Goal: Task Accomplishment & Management: Use online tool/utility

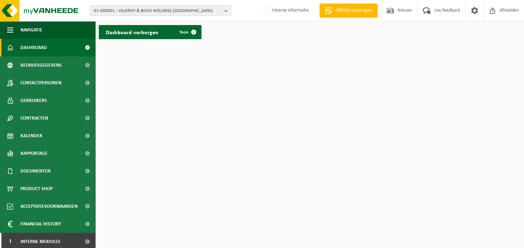
click at [226, 10] on b "button" at bounding box center [228, 11] width 6 height 10
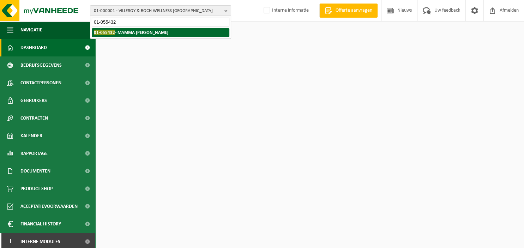
type input "01-055432"
click at [138, 32] on strong "01-055432 - MAMMA [PERSON_NAME]" at bounding box center [131, 32] width 75 height 5
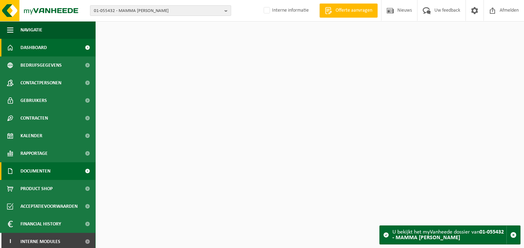
click at [29, 170] on span "Documenten" at bounding box center [35, 171] width 30 height 18
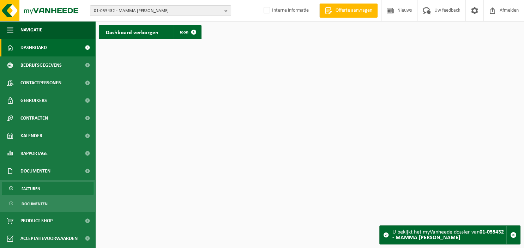
click at [27, 189] on span "Facturen" at bounding box center [31, 188] width 19 height 13
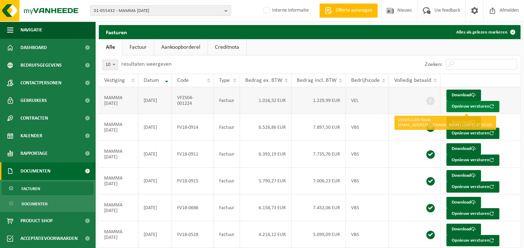
click at [463, 104] on button "Opnieuw versturen" at bounding box center [473, 106] width 53 height 11
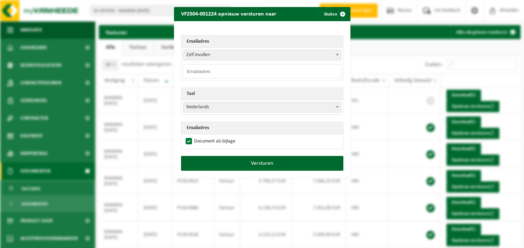
click at [338, 54] on b at bounding box center [337, 55] width 3 height 2
click at [301, 29] on div "Emailadres Zelf invullen jzandarin@mamalucia.eu Zelf invullen Taal Nederlands F…" at bounding box center [262, 88] width 177 height 135
click at [241, 70] on input "email" at bounding box center [262, 71] width 158 height 14
type input "finance@mammalucia.eu"
click at [340, 107] on span at bounding box center [337, 106] width 7 height 9
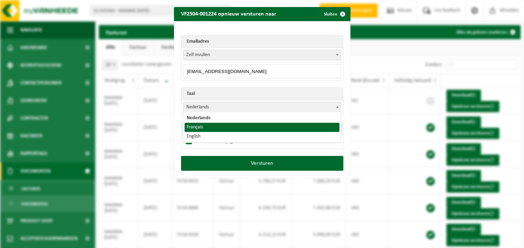
select select "fr"
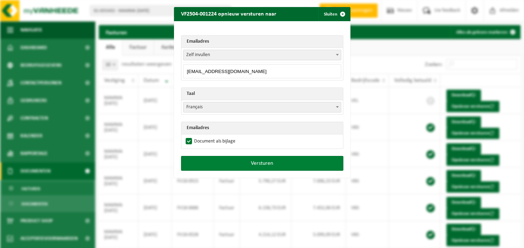
drag, startPoint x: 255, startPoint y: 161, endPoint x: 244, endPoint y: 163, distance: 11.1
click at [244, 163] on button "Versturen" at bounding box center [262, 163] width 162 height 15
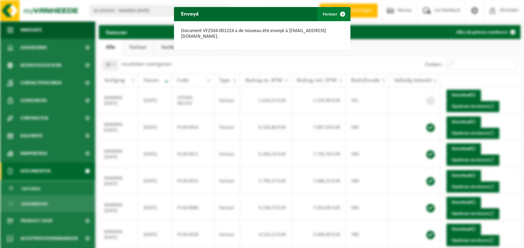
click at [344, 11] on span "button" at bounding box center [343, 14] width 14 height 14
